Goal: Task Accomplishment & Management: Manage account settings

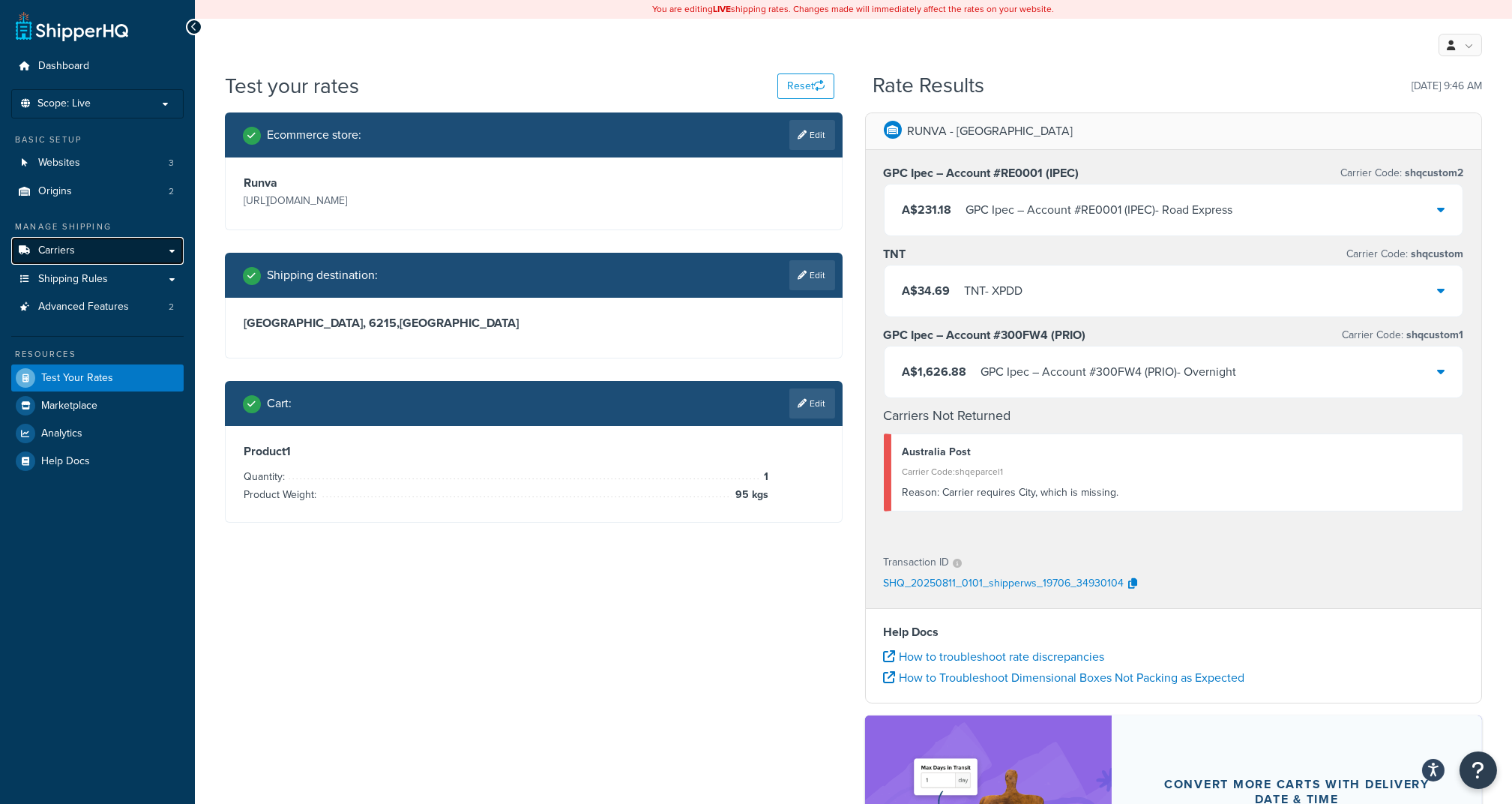
click at [88, 242] on link "Carriers" at bounding box center [97, 250] width 172 height 28
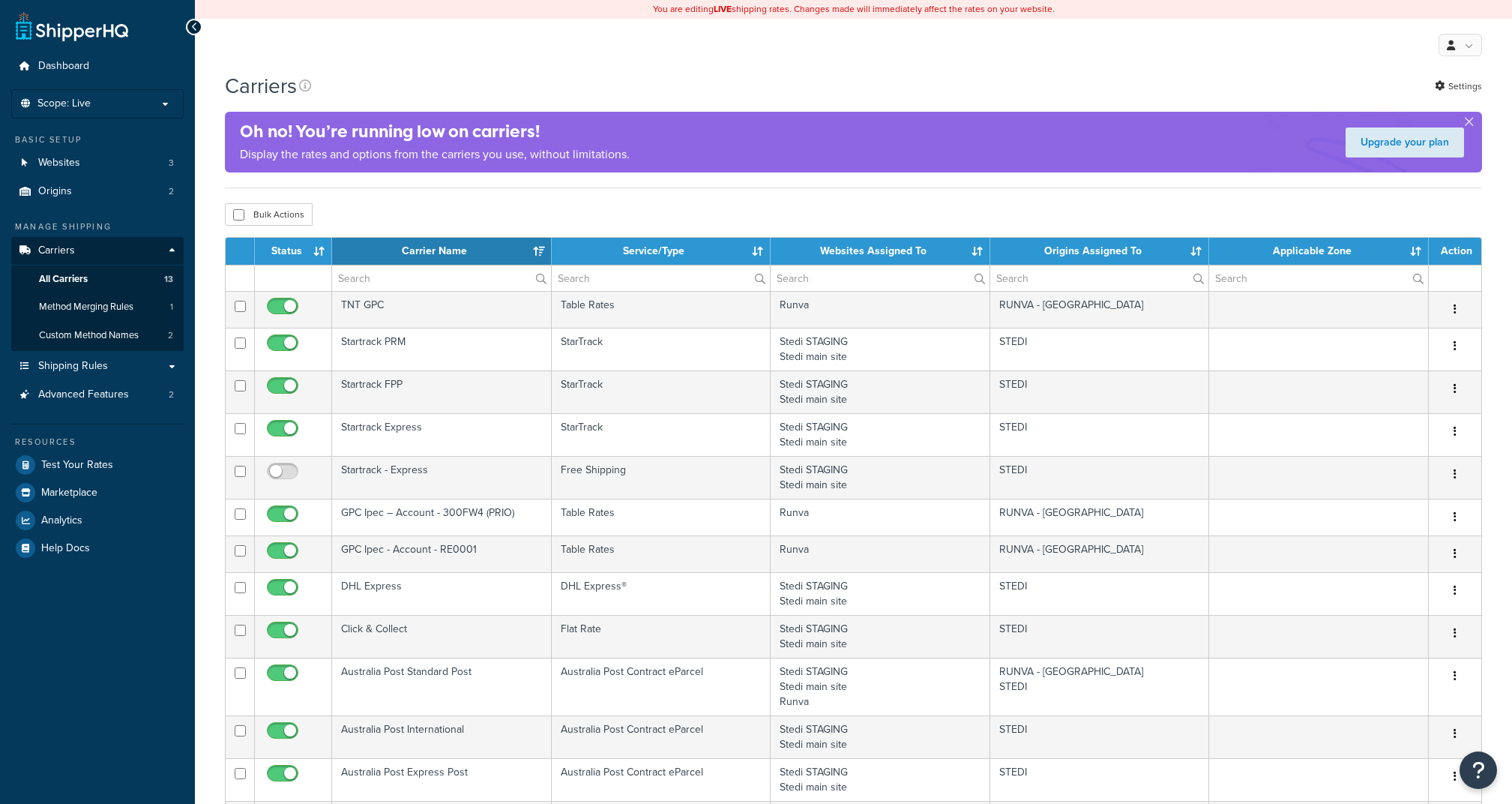
select select "15"
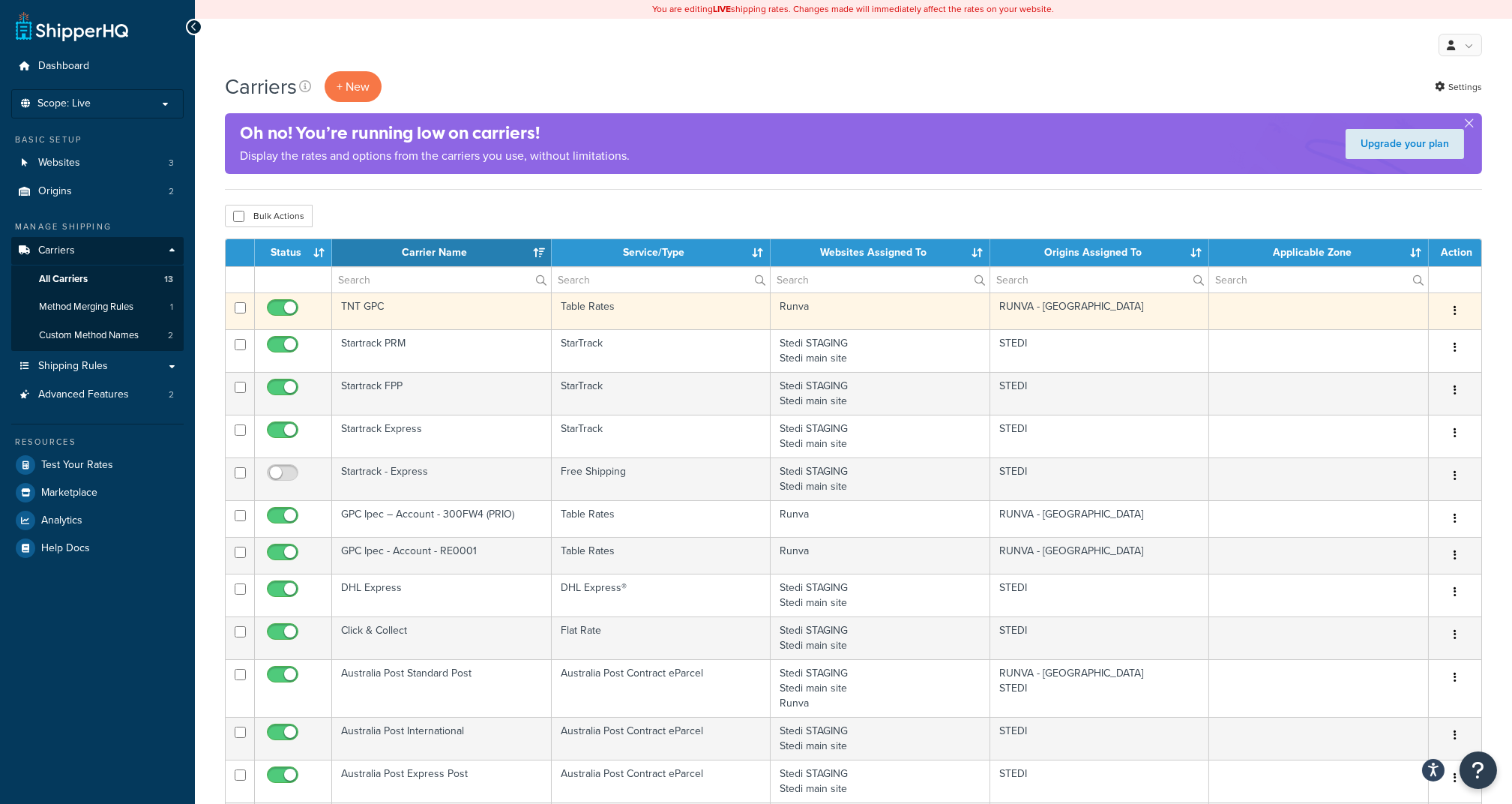
click at [389, 308] on td "TNT GPC" at bounding box center [442, 310] width 219 height 37
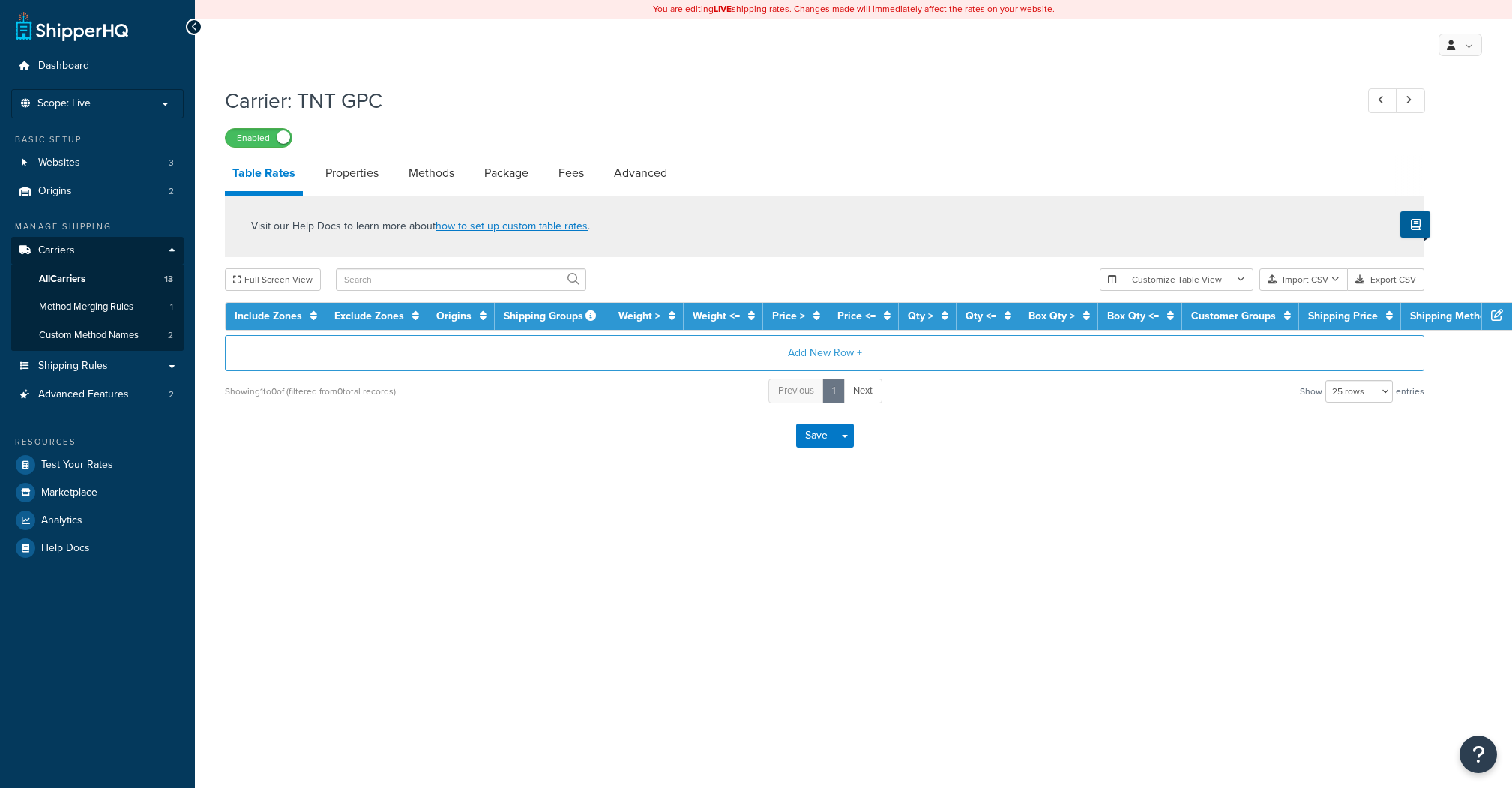
select select "25"
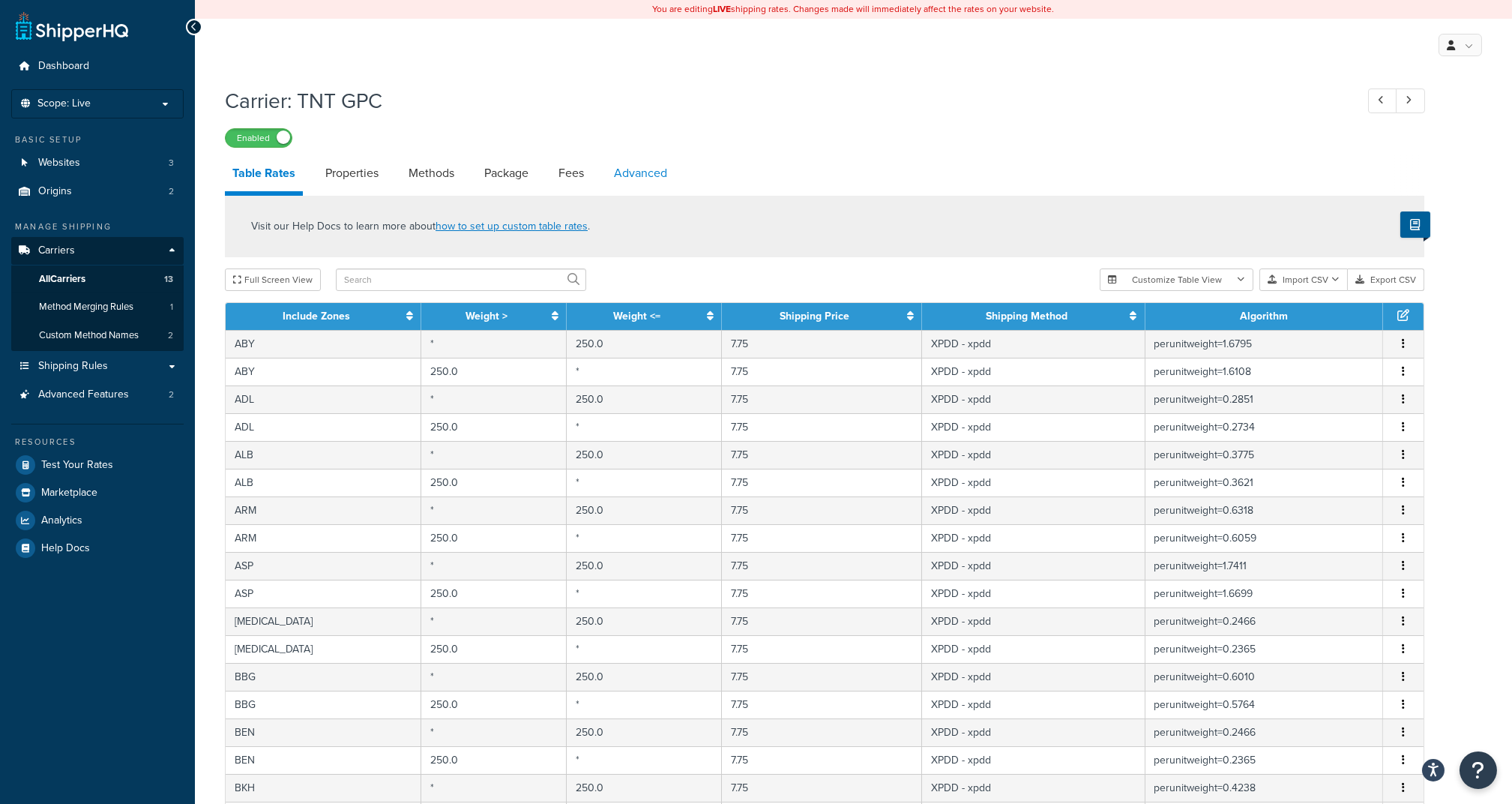
click at [648, 172] on link "Advanced" at bounding box center [641, 173] width 69 height 36
select select "false"
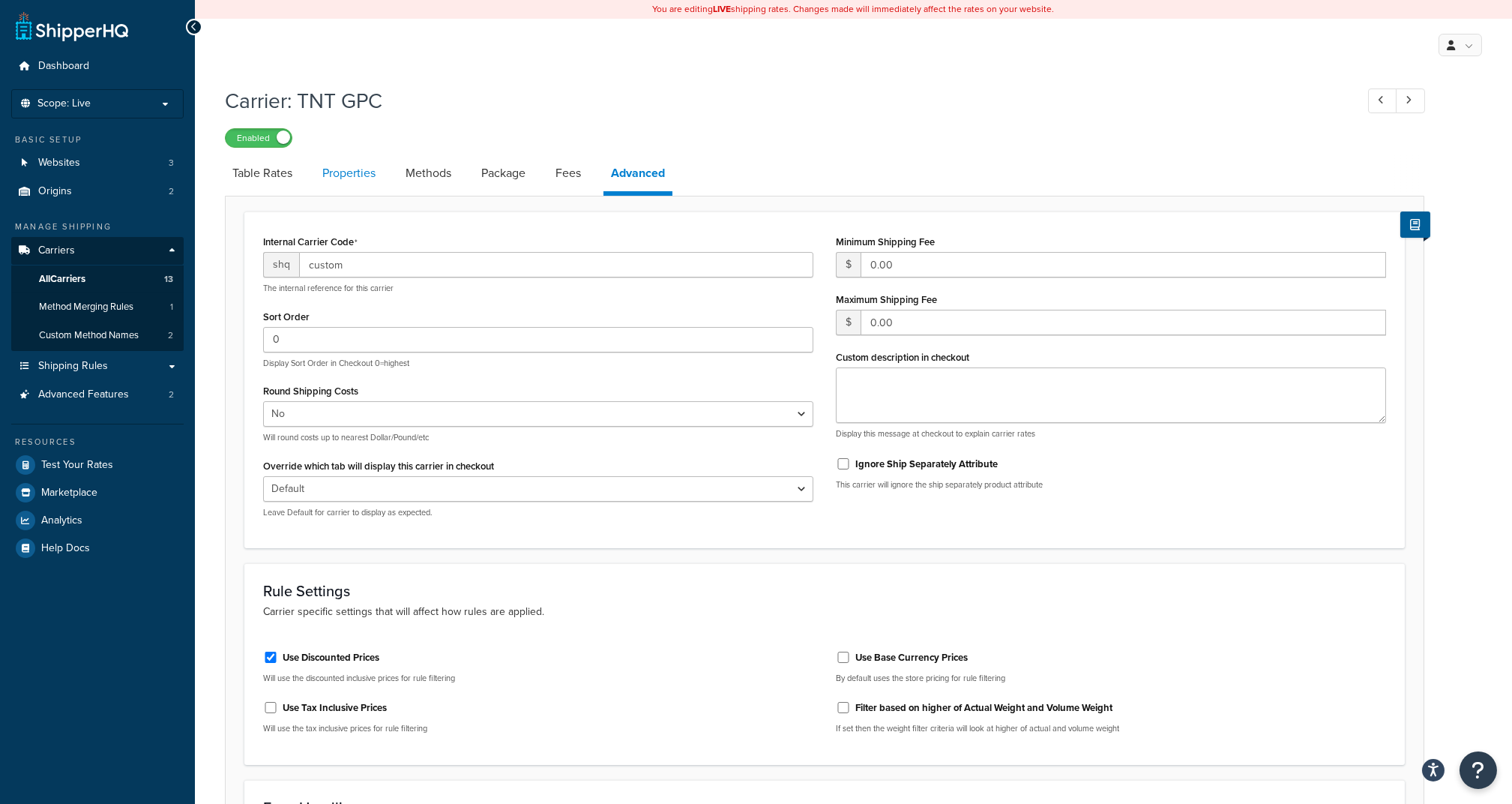
click at [346, 180] on link "Properties" at bounding box center [348, 173] width 69 height 36
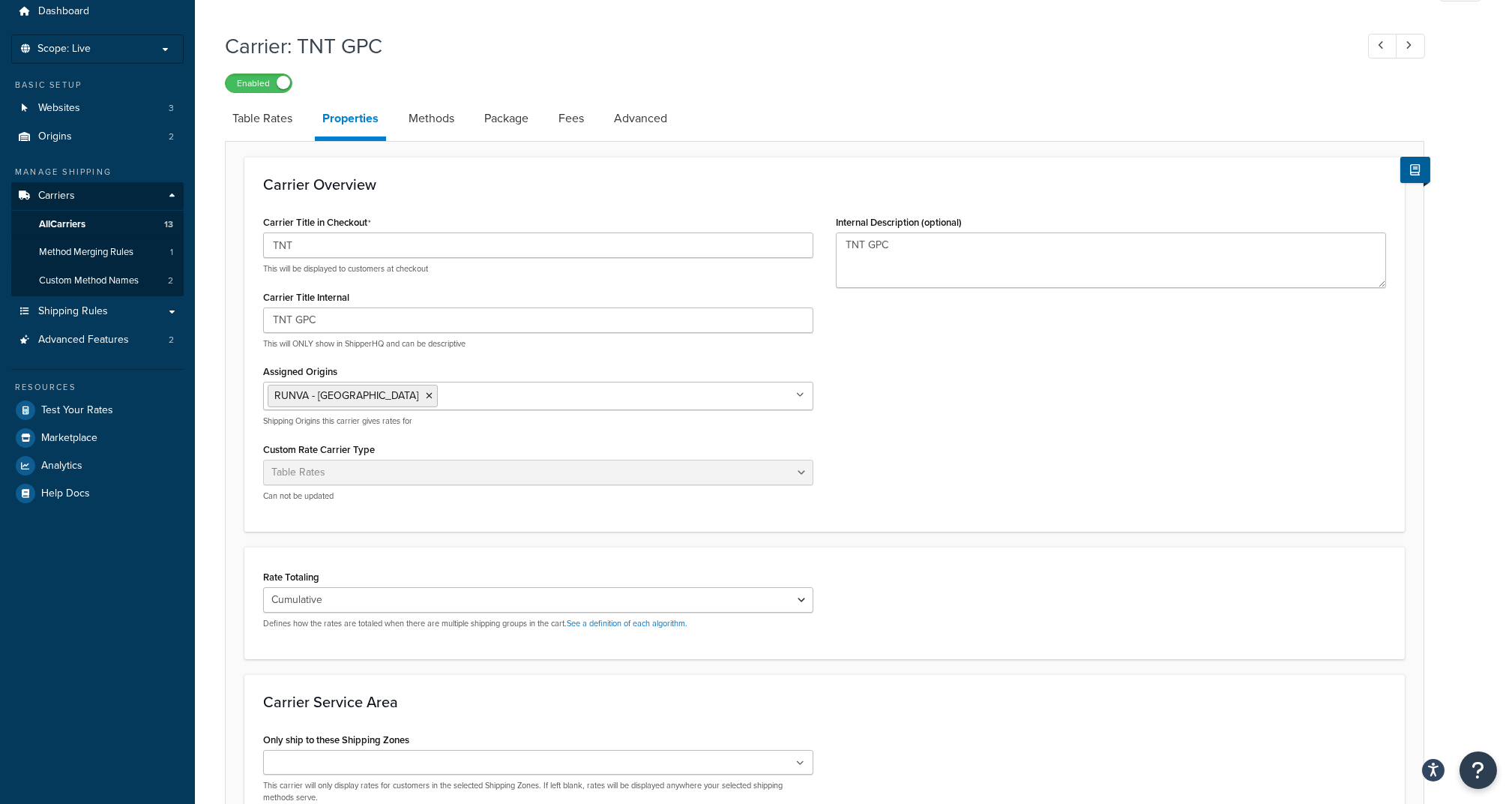
scroll to position [100, 0]
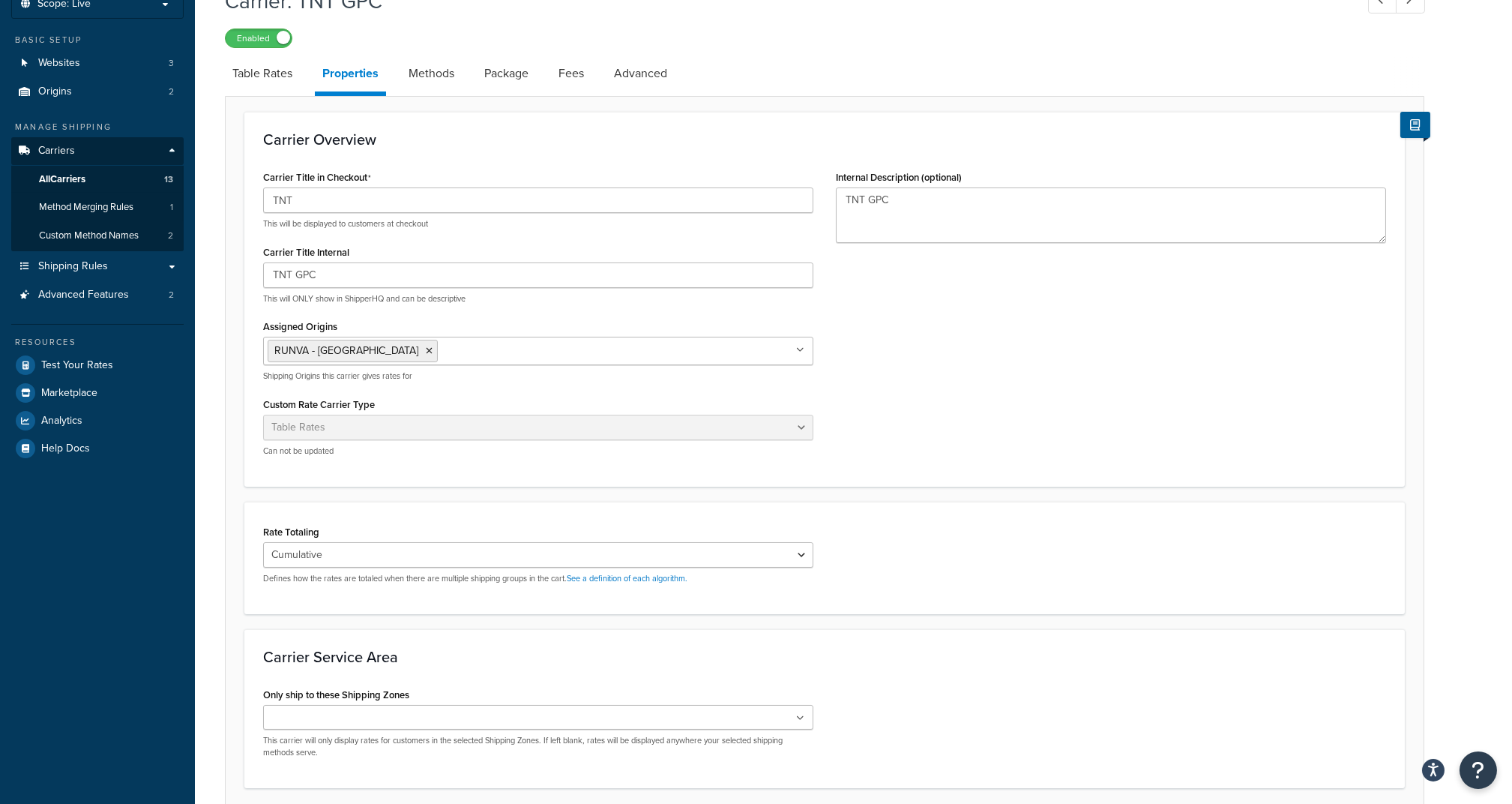
click at [797, 349] on icon at bounding box center [799, 350] width 8 height 9
click at [874, 348] on div "Carrier Title in Checkout TNT This will be displayed to customers at checkout C…" at bounding box center [824, 317] width 1145 height 301
click at [346, 546] on select "Cumulative Highest Per Item Per SKU" at bounding box center [537, 554] width 550 height 26
click at [385, 517] on div "Rate Totaling Cumulative Highest Per Item Per SKU Defines how the rates are tot…" at bounding box center [824, 558] width 1160 height 112
